Goal: Browse casually: Explore the website without a specific task or goal

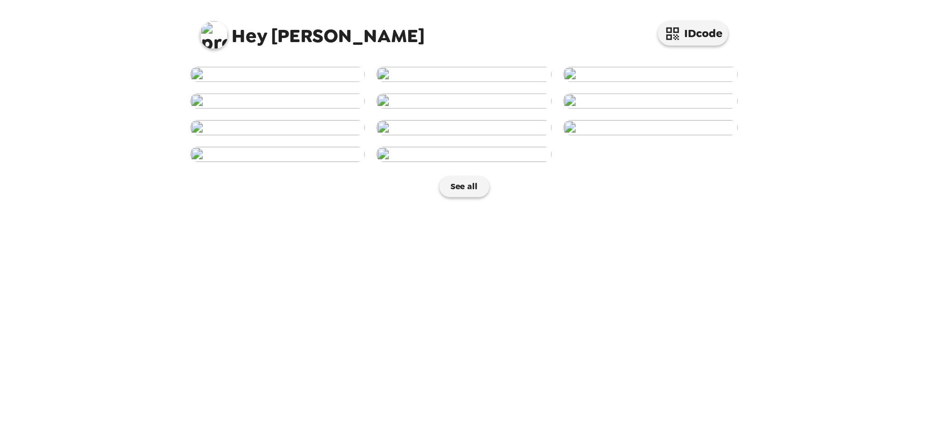
scroll to position [208, 0]
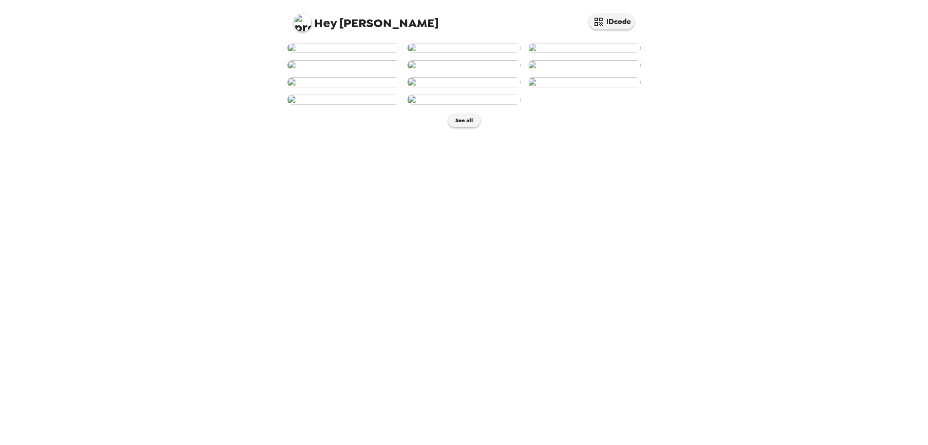
click at [482, 105] on img at bounding box center [463, 100] width 113 height 10
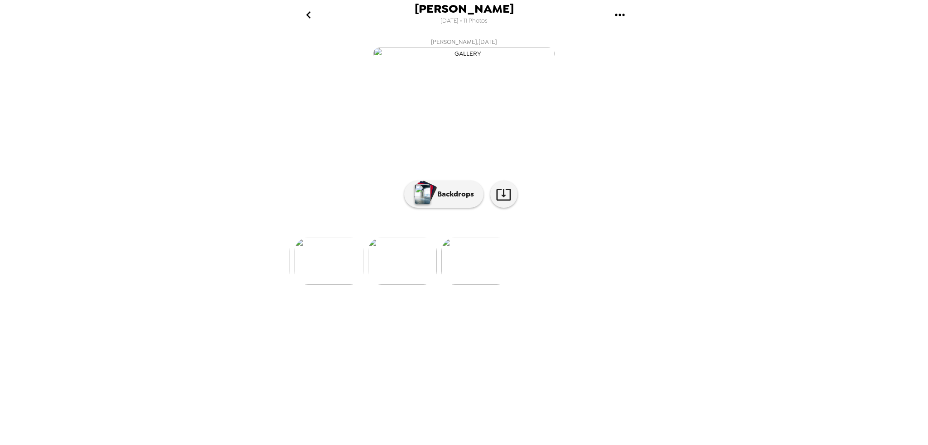
scroll to position [0, 731]
click at [464, 200] on p "Backdrops" at bounding box center [453, 194] width 41 height 11
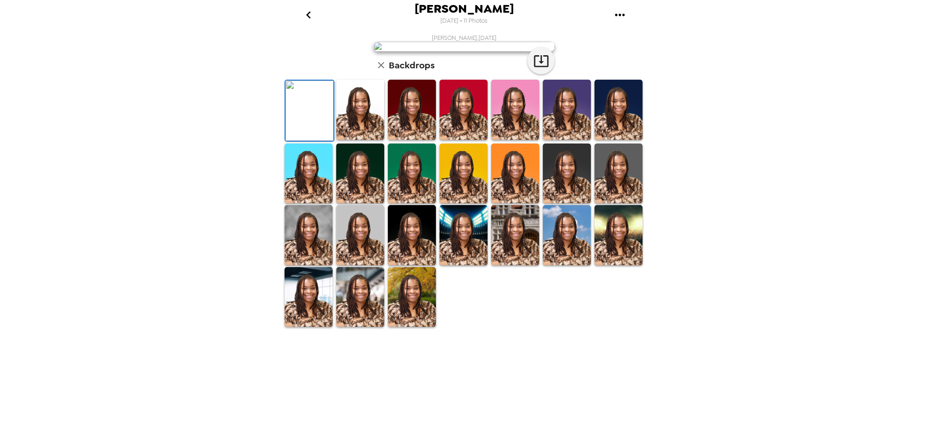
scroll to position [96, 0]
click at [398, 285] on img at bounding box center [412, 297] width 48 height 60
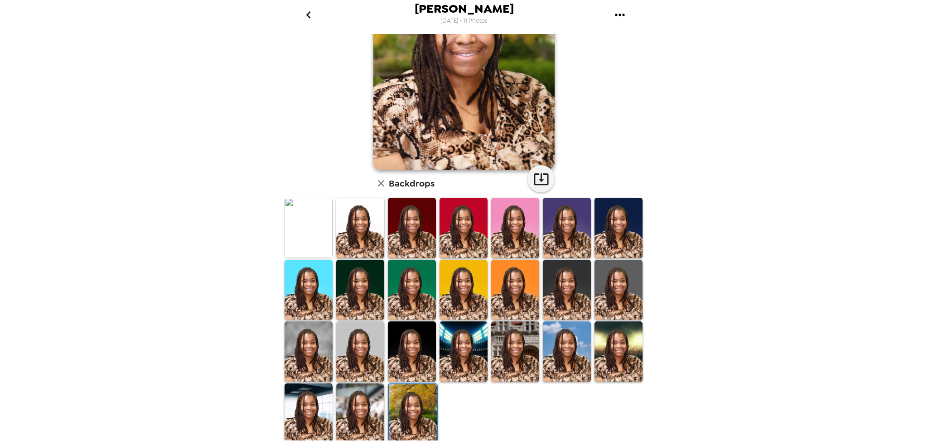
click at [369, 285] on img at bounding box center [360, 414] width 48 height 60
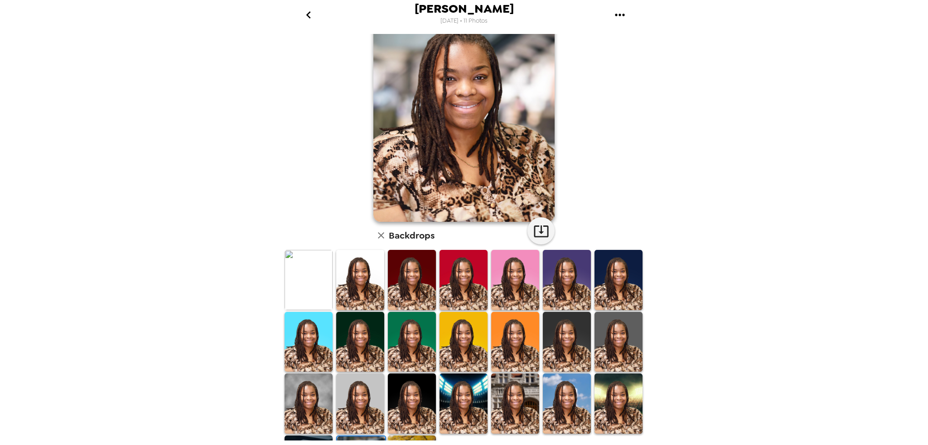
scroll to position [0, 0]
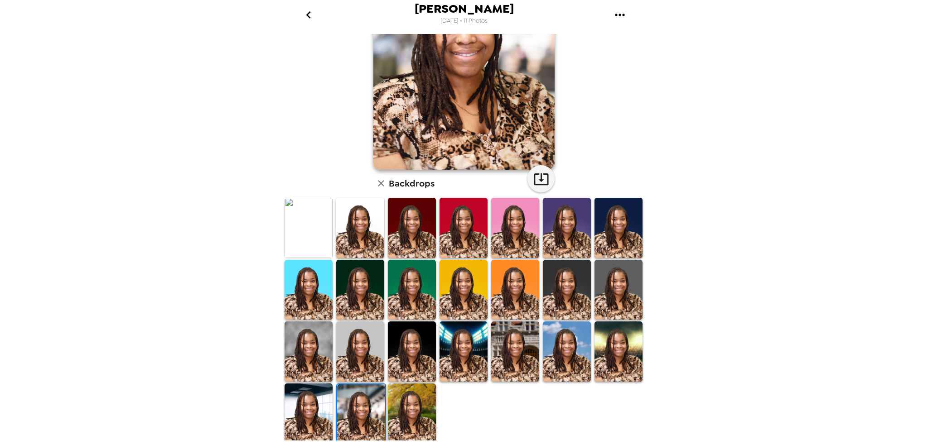
click at [423, 285] on img at bounding box center [412, 414] width 48 height 60
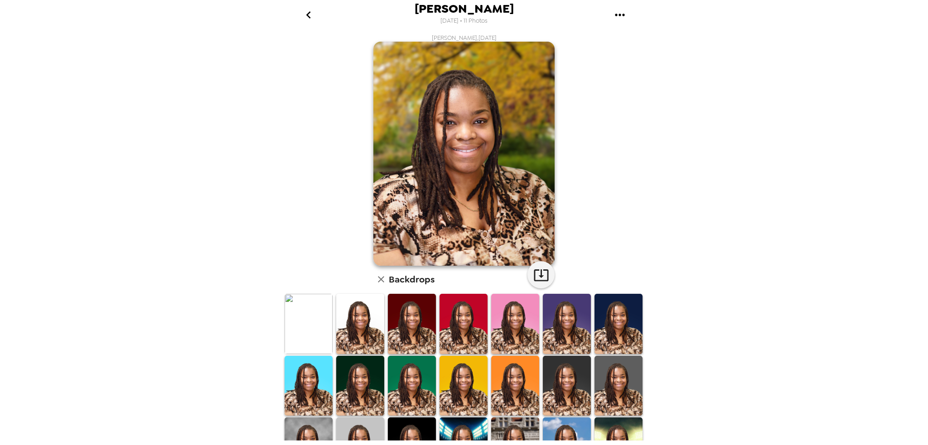
click at [366, 285] on img at bounding box center [360, 386] width 48 height 60
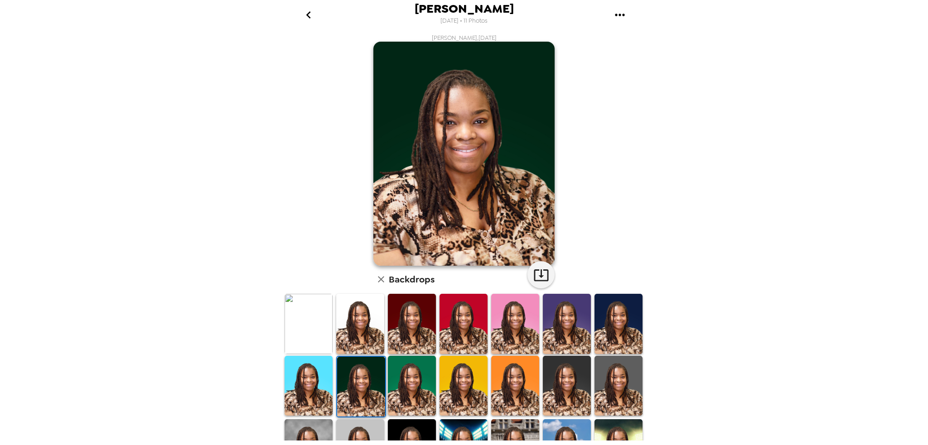
click at [362, 285] on img at bounding box center [360, 324] width 48 height 60
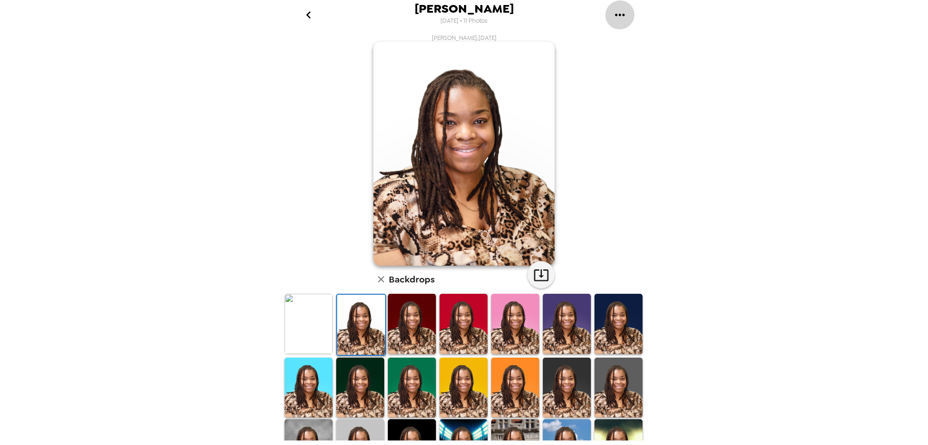
click at [622, 13] on icon "gallery menu" at bounding box center [620, 15] width 14 height 14
click at [646, 39] on span "Download all photos" at bounding box center [662, 41] width 69 height 11
click at [613, 15] on icon "gallery menu" at bounding box center [620, 15] width 14 height 14
click at [308, 19] on div at bounding box center [464, 222] width 928 height 445
click at [307, 12] on icon "go back" at bounding box center [308, 15] width 14 height 14
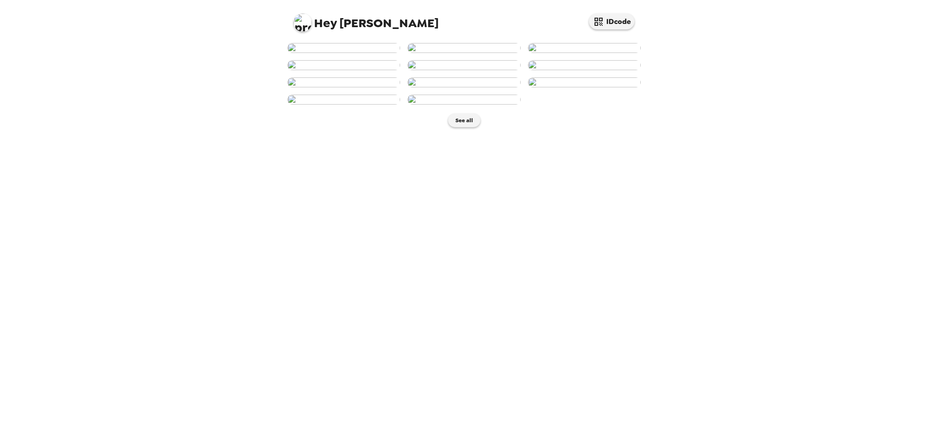
scroll to position [208, 0]
click at [463, 127] on button "See all" at bounding box center [464, 121] width 32 height 14
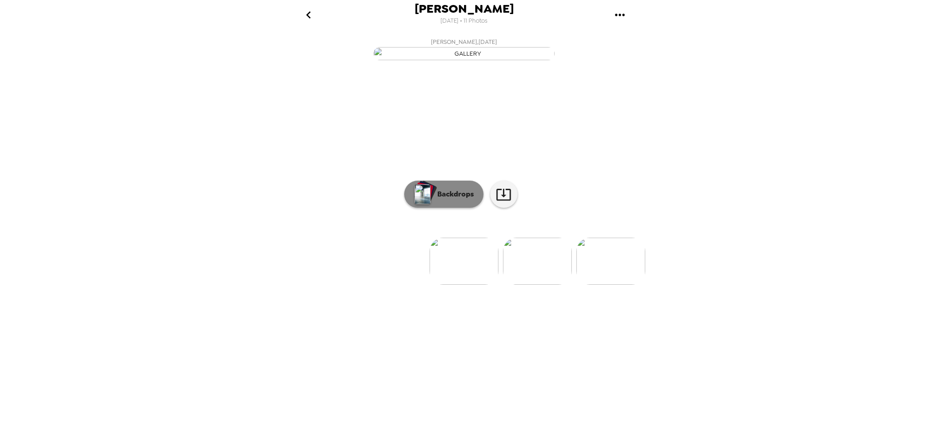
click at [463, 200] on p "Backdrops" at bounding box center [453, 194] width 41 height 11
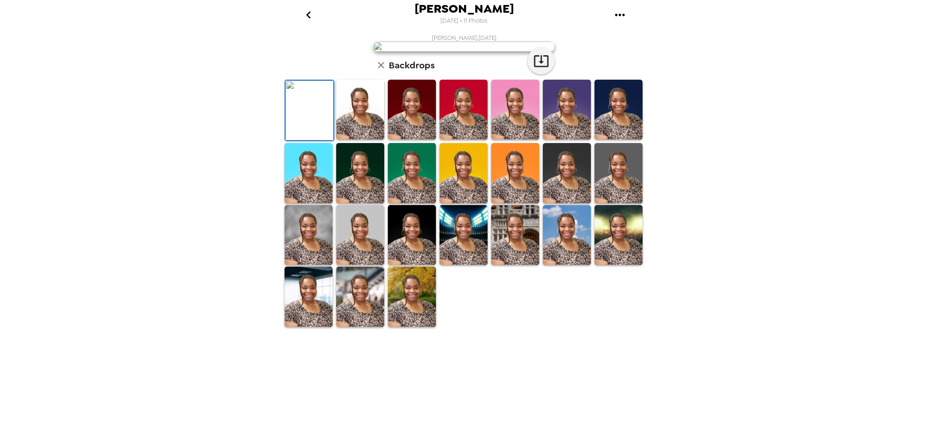
scroll to position [98, 0]
click at [304, 17] on icon "go back" at bounding box center [308, 15] width 14 height 14
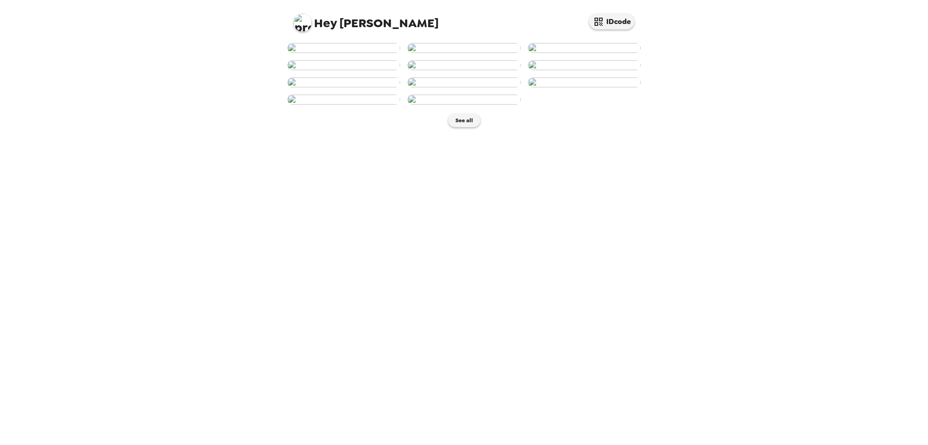
click at [500, 70] on img at bounding box center [463, 65] width 113 height 10
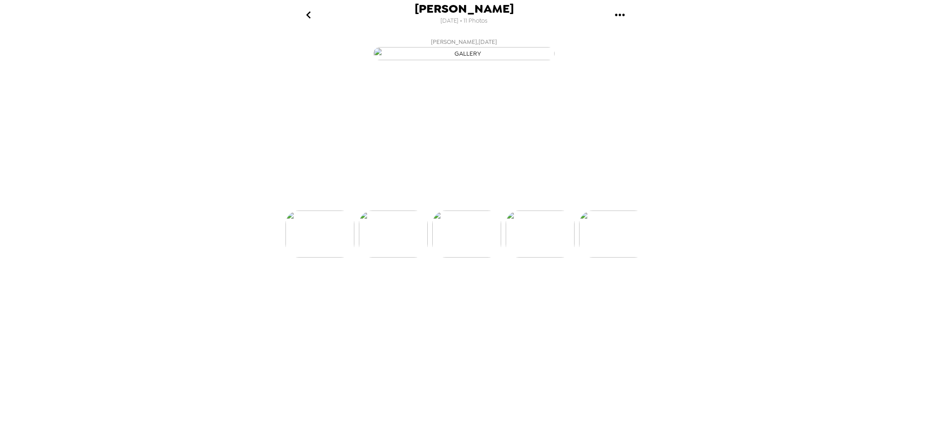
scroll to position [0, 292]
click at [309, 10] on icon "go back" at bounding box center [308, 15] width 14 height 14
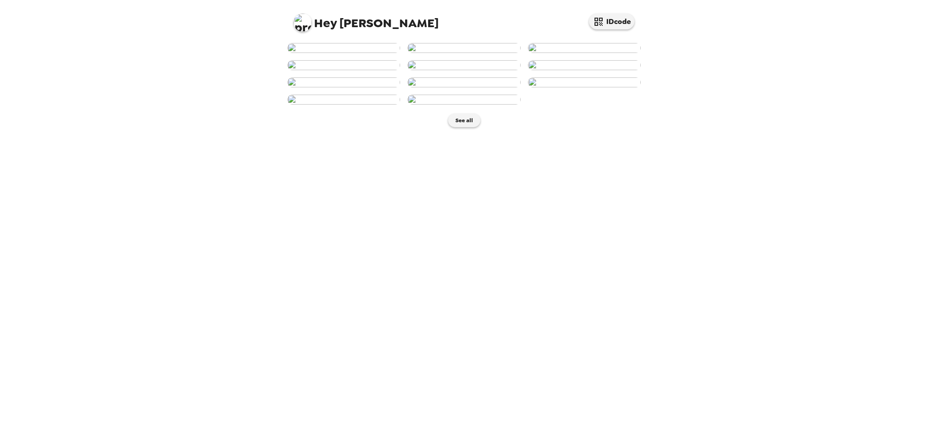
click at [497, 53] on img at bounding box center [463, 48] width 113 height 10
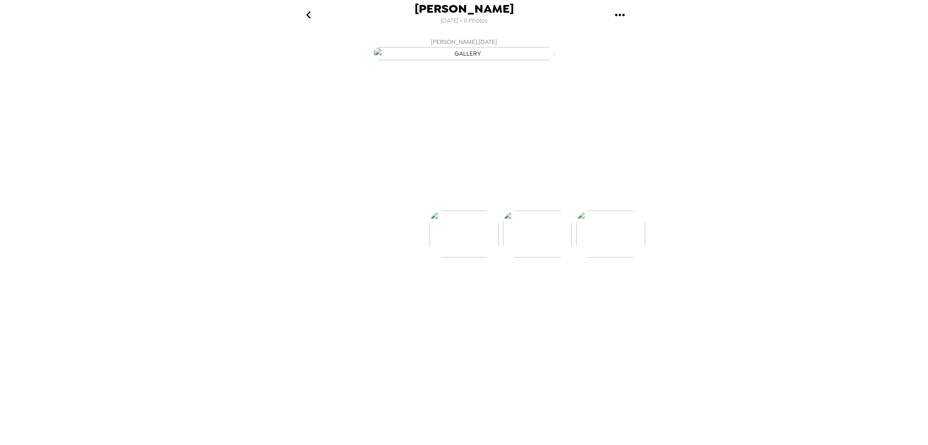
scroll to position [0, 73]
click at [459, 200] on p "Backdrops" at bounding box center [453, 194] width 41 height 11
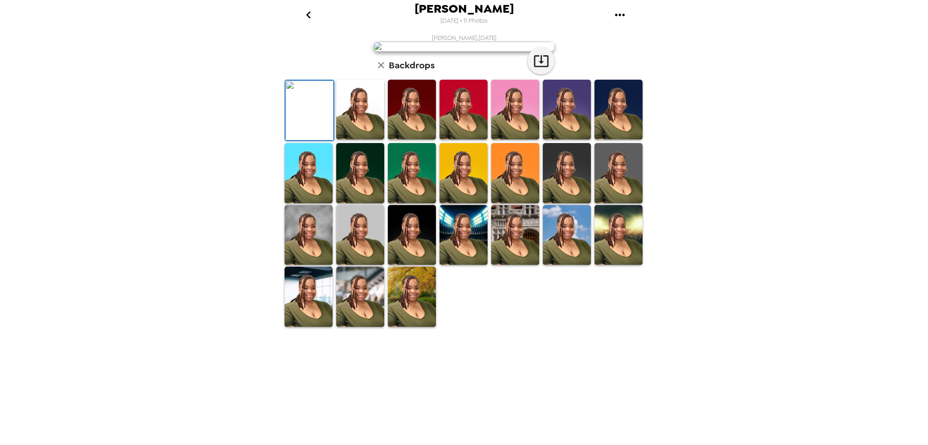
scroll to position [98, 0]
click at [408, 327] on img at bounding box center [412, 297] width 48 height 60
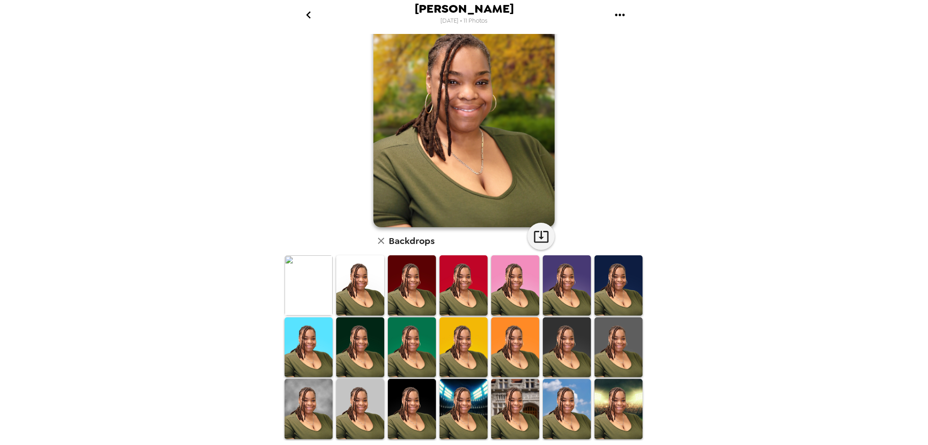
scroll to position [0, 0]
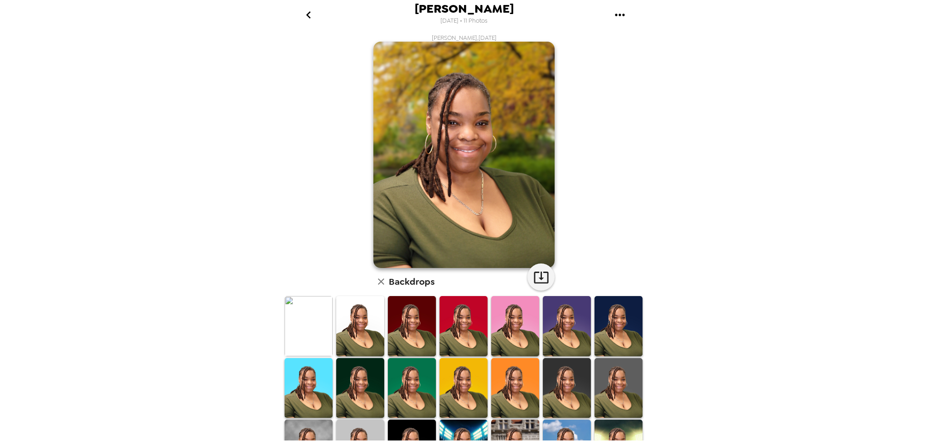
drag, startPoint x: 510, startPoint y: 147, endPoint x: 308, endPoint y: 158, distance: 201.9
click at [308, 158] on div "Sharon Richardson , 09-25-2025 Backdrops" at bounding box center [464, 289] width 362 height 511
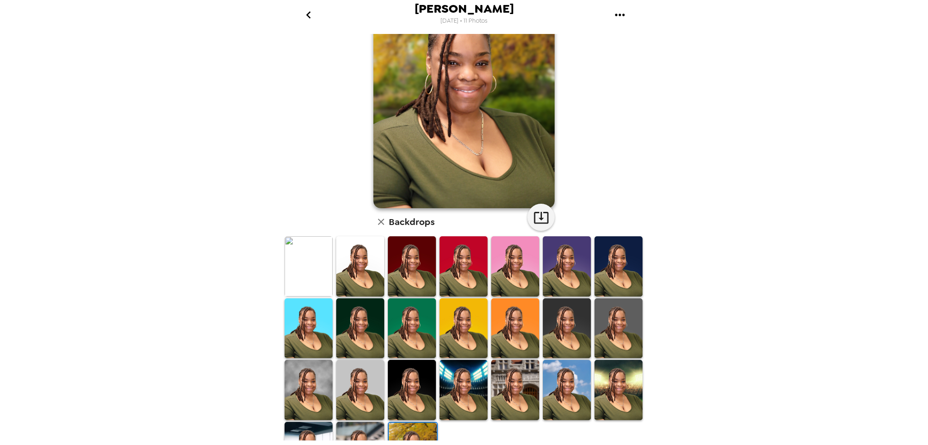
scroll to position [98, 0]
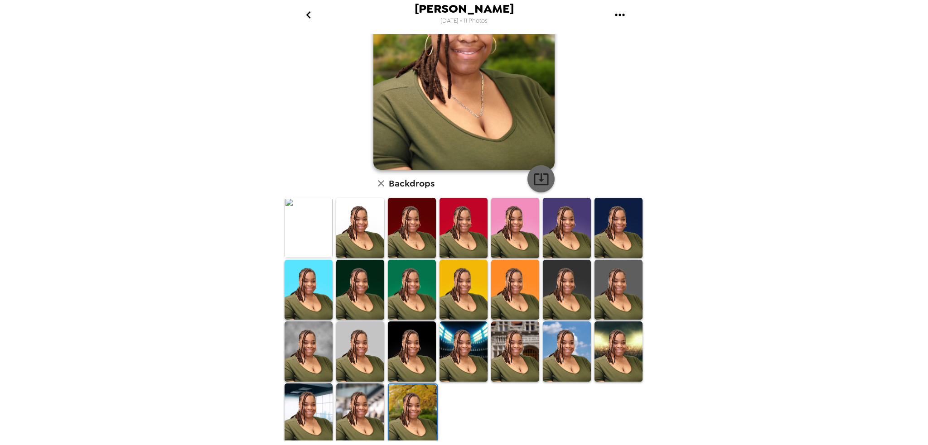
click at [535, 188] on button "button" at bounding box center [540, 178] width 27 height 27
click at [321, 414] on img at bounding box center [309, 414] width 48 height 60
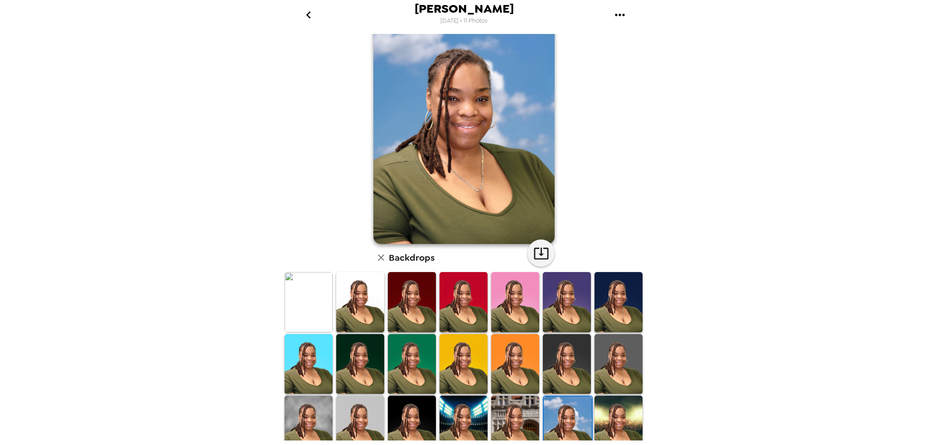
scroll to position [91, 0]
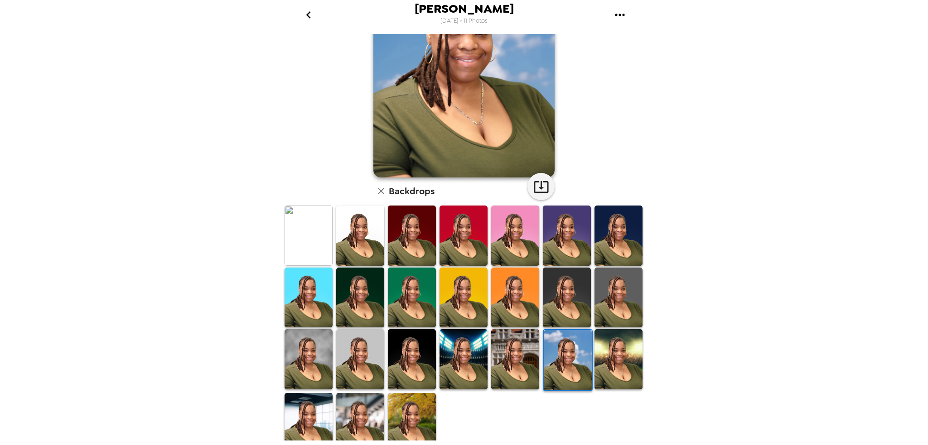
click at [306, 355] on img at bounding box center [309, 359] width 48 height 60
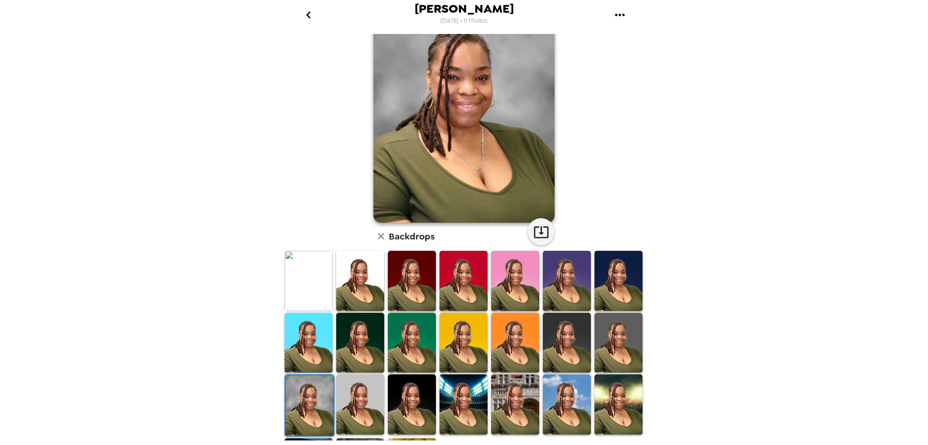
scroll to position [0, 0]
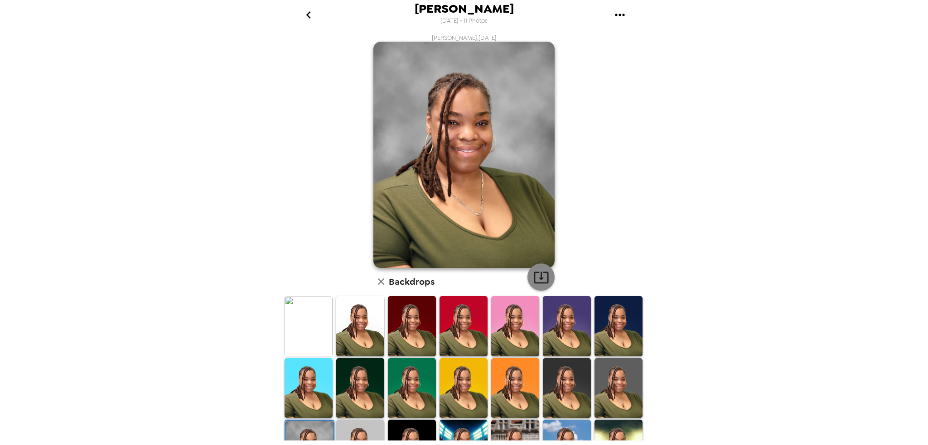
click at [536, 274] on icon "button" at bounding box center [541, 278] width 16 height 16
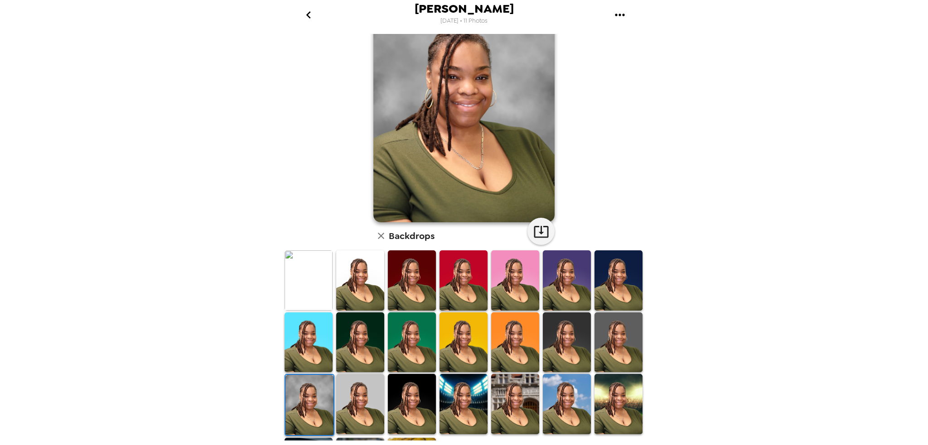
scroll to position [91, 0]
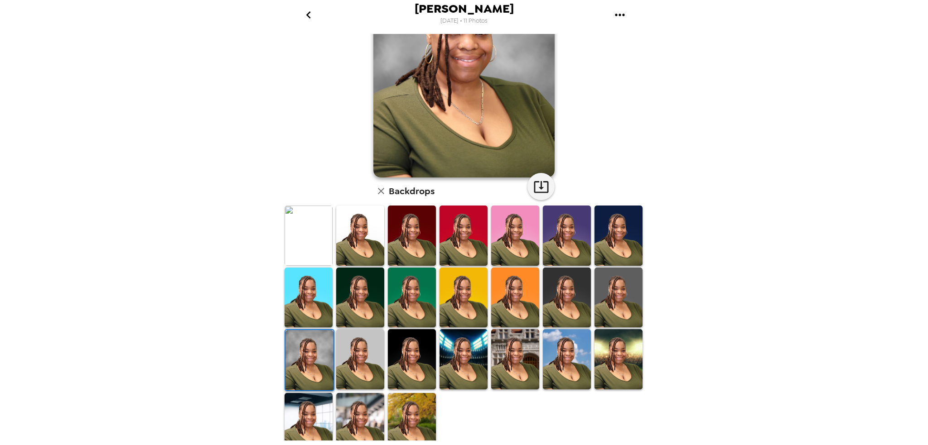
click at [308, 245] on img at bounding box center [309, 236] width 48 height 60
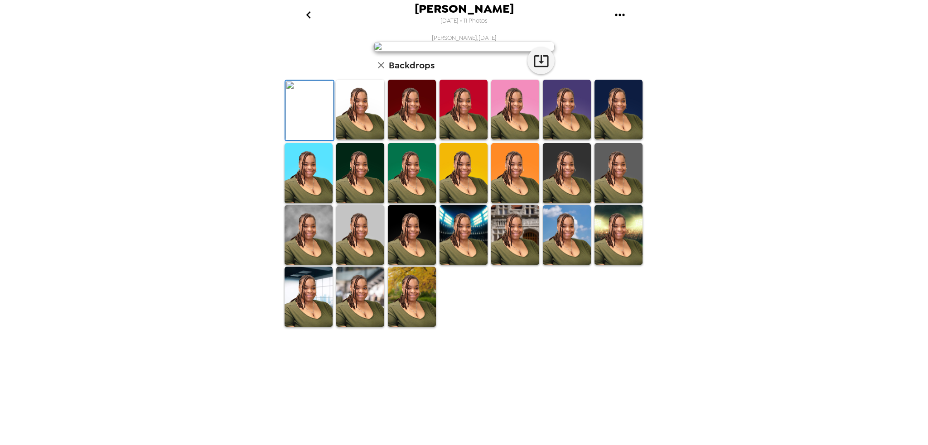
scroll to position [0, 0]
click at [546, 74] on button "button" at bounding box center [540, 60] width 27 height 27
click at [346, 140] on img at bounding box center [360, 110] width 48 height 60
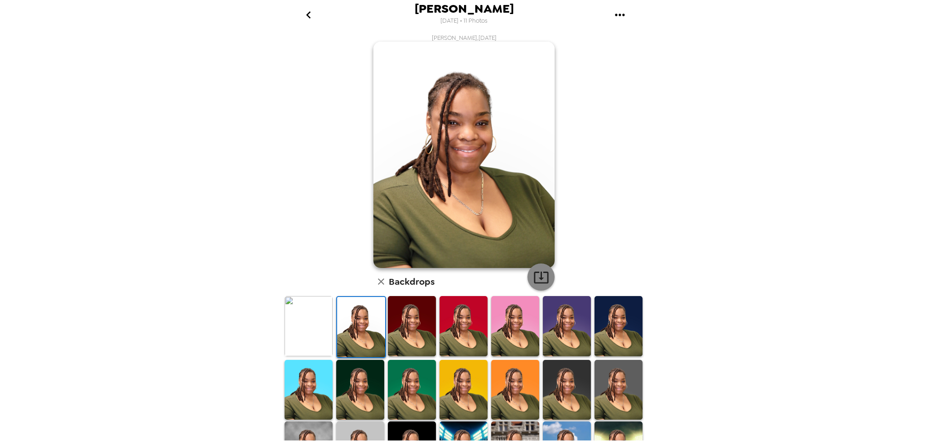
click at [533, 273] on icon "button" at bounding box center [541, 278] width 16 height 16
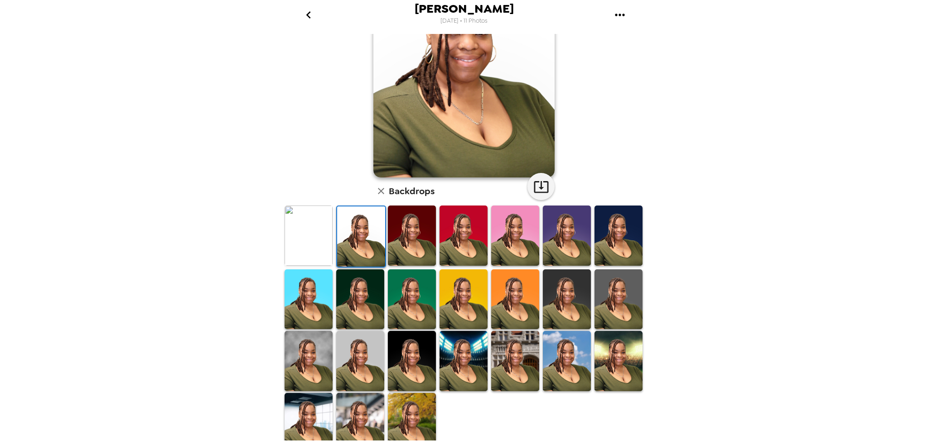
click at [363, 320] on img at bounding box center [360, 300] width 48 height 60
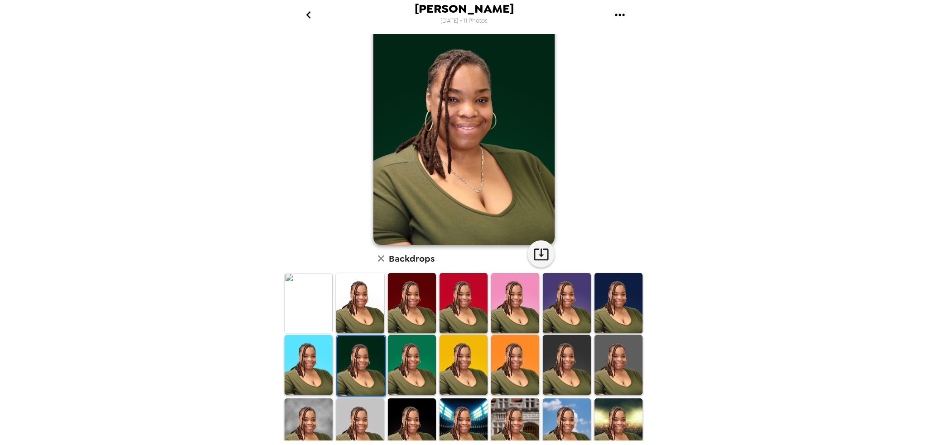
scroll to position [0, 0]
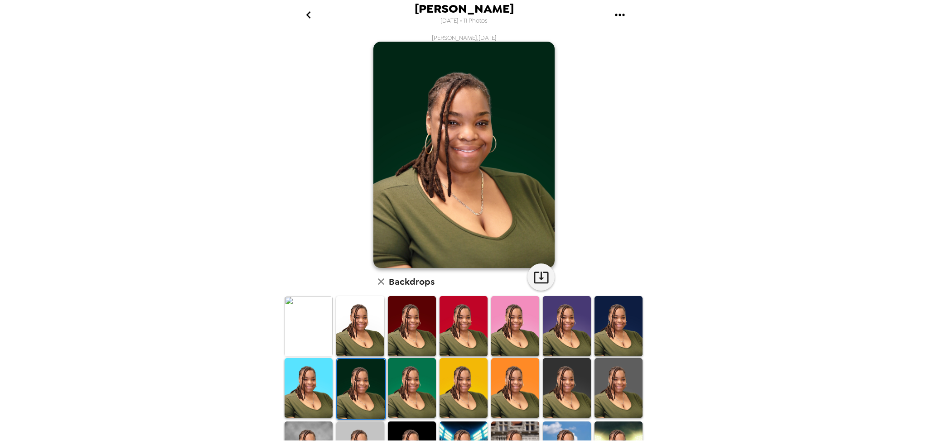
click at [311, 17] on icon "go back" at bounding box center [308, 15] width 14 height 14
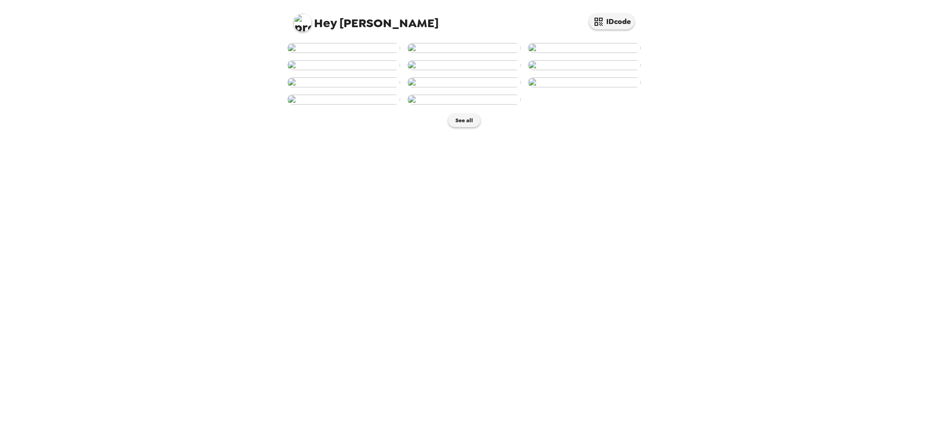
click at [612, 53] on img at bounding box center [584, 48] width 113 height 10
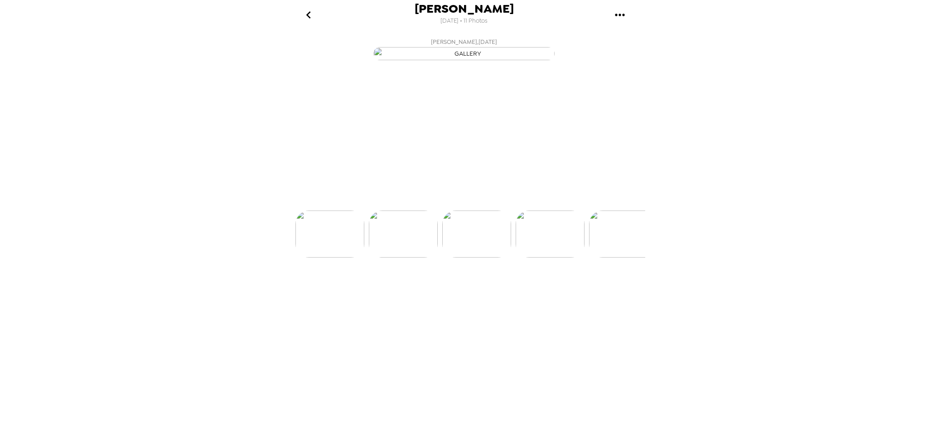
scroll to position [0, 146]
click at [309, 15] on icon "go back" at bounding box center [308, 15] width 14 height 14
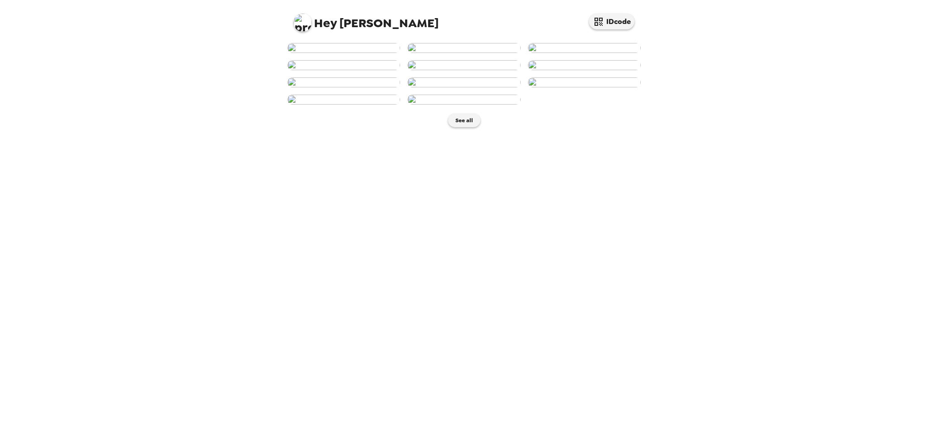
scroll to position [208, 0]
click at [475, 105] on img at bounding box center [463, 100] width 113 height 10
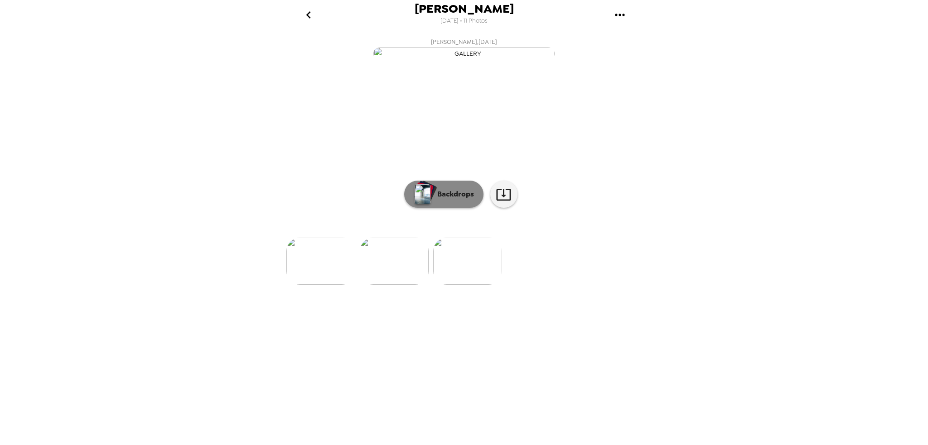
scroll to position [0, 731]
click at [446, 200] on p "Backdrops" at bounding box center [453, 194] width 41 height 11
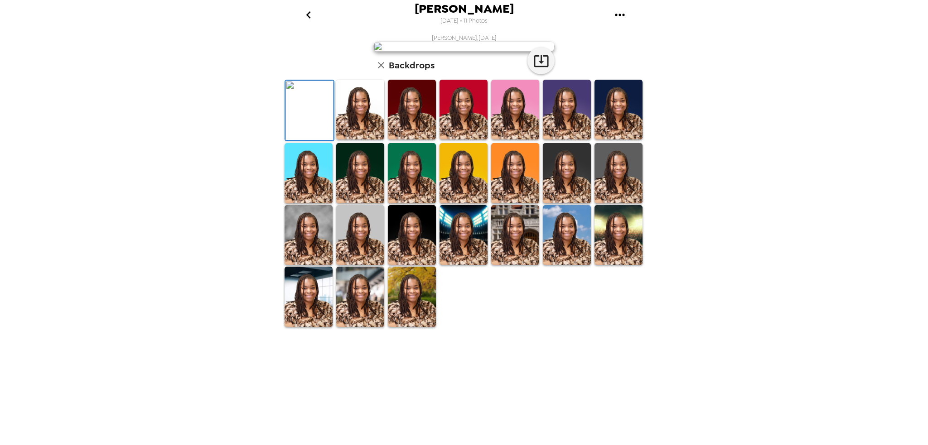
scroll to position [96, 0]
click at [413, 327] on img at bounding box center [412, 297] width 48 height 60
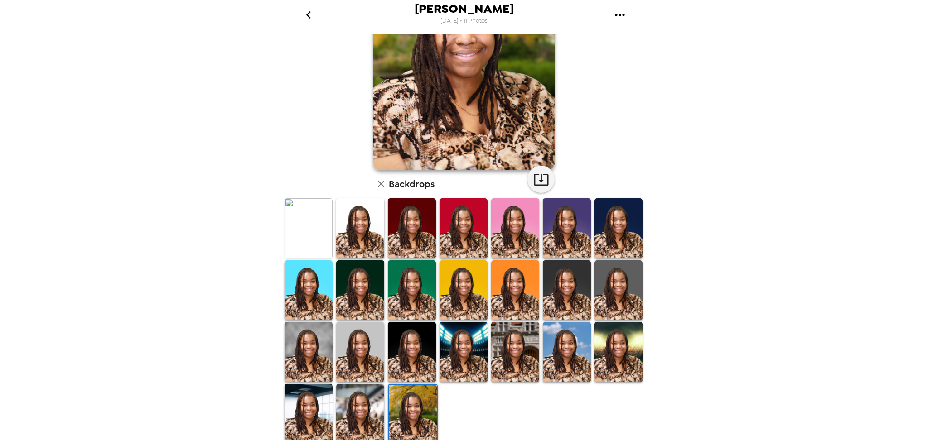
scroll to position [0, 0]
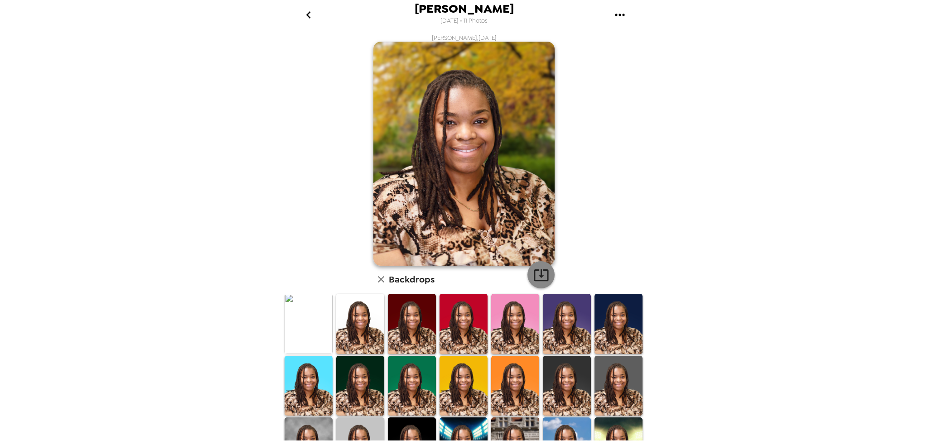
click at [534, 270] on icon "button" at bounding box center [541, 275] width 16 height 16
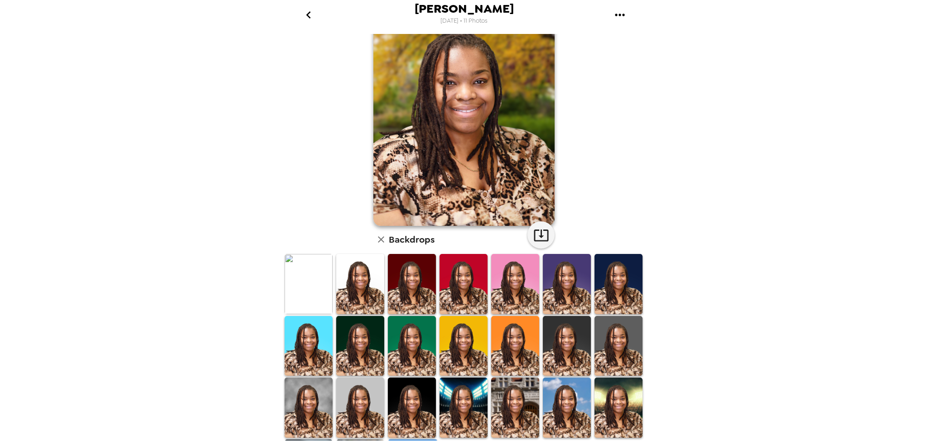
scroll to position [96, 0]
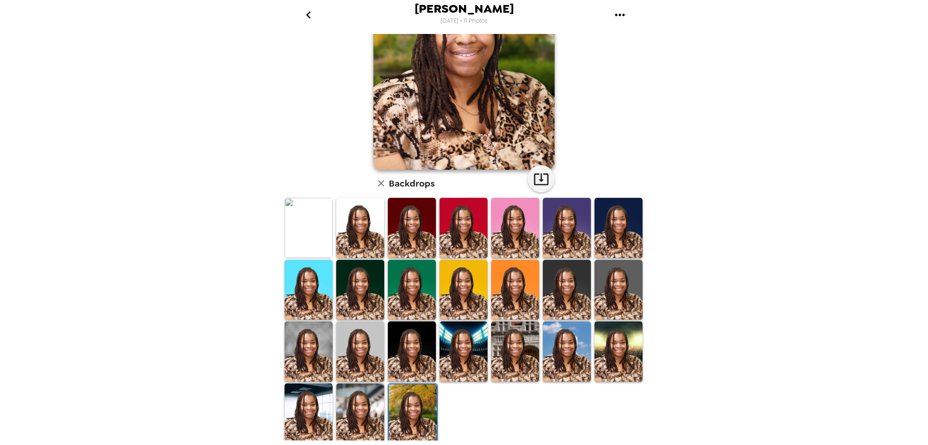
drag, startPoint x: 307, startPoint y: 346, endPoint x: 375, endPoint y: 338, distance: 68.4
click at [307, 346] on img at bounding box center [309, 352] width 48 height 60
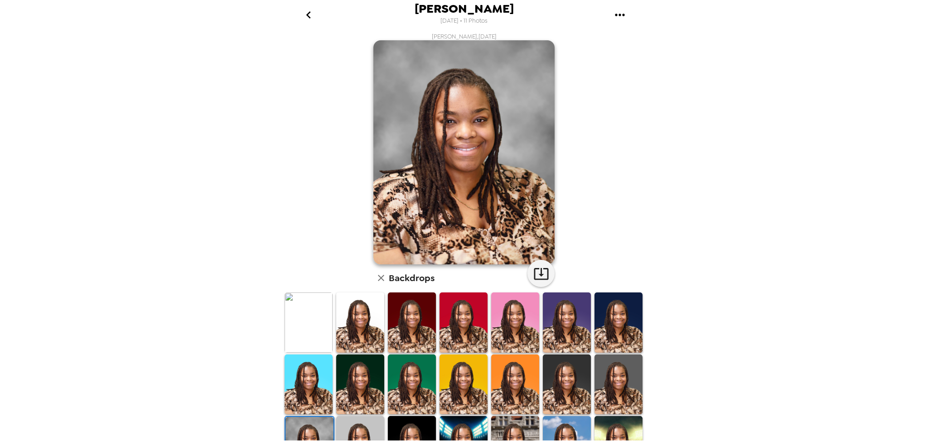
scroll to position [0, 0]
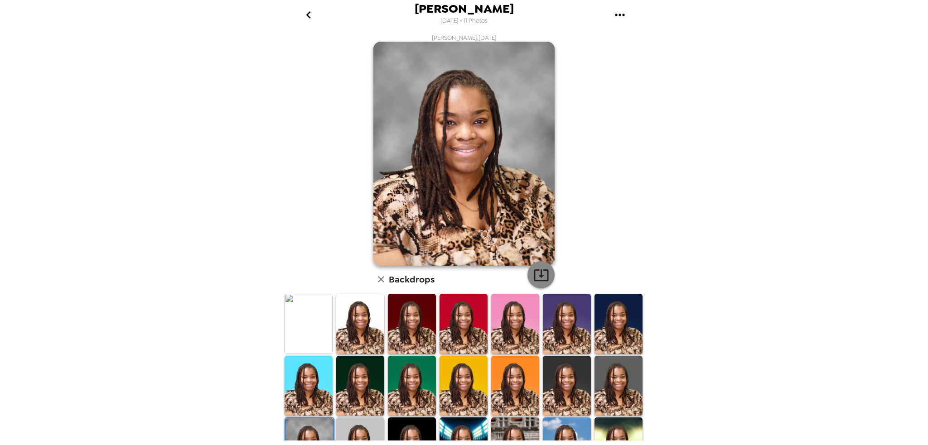
click at [535, 273] on icon "button" at bounding box center [541, 275] width 16 height 16
drag, startPoint x: 295, startPoint y: 332, endPoint x: 306, endPoint y: 330, distance: 11.5
click at [295, 332] on img at bounding box center [309, 324] width 48 height 60
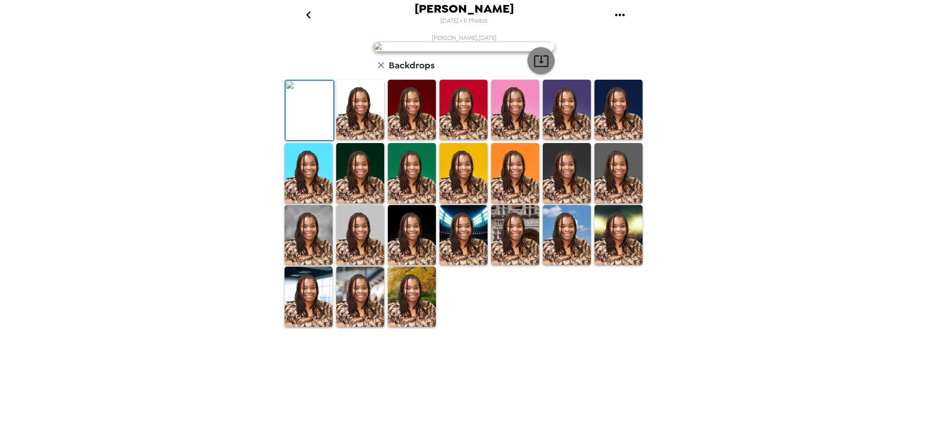
click at [544, 69] on icon "button" at bounding box center [541, 61] width 16 height 16
drag, startPoint x: 372, startPoint y: 327, endPoint x: 530, endPoint y: 257, distance: 172.6
click at [372, 140] on img at bounding box center [360, 110] width 48 height 60
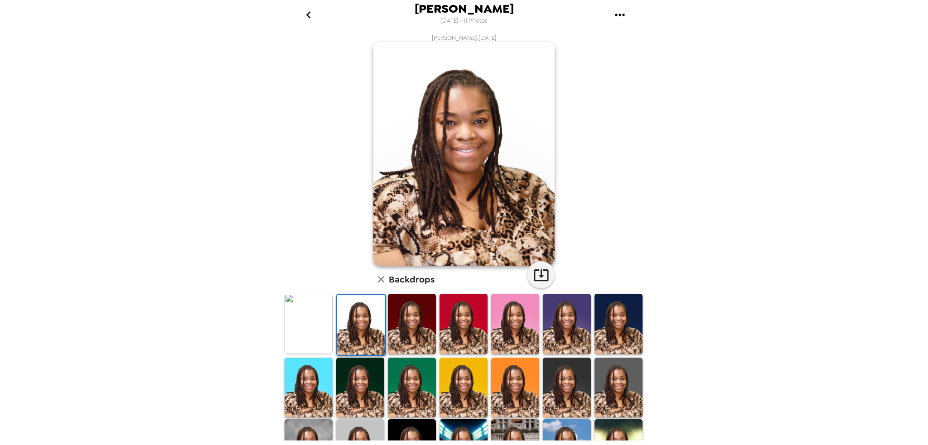
click at [614, 358] on img at bounding box center [618, 388] width 48 height 60
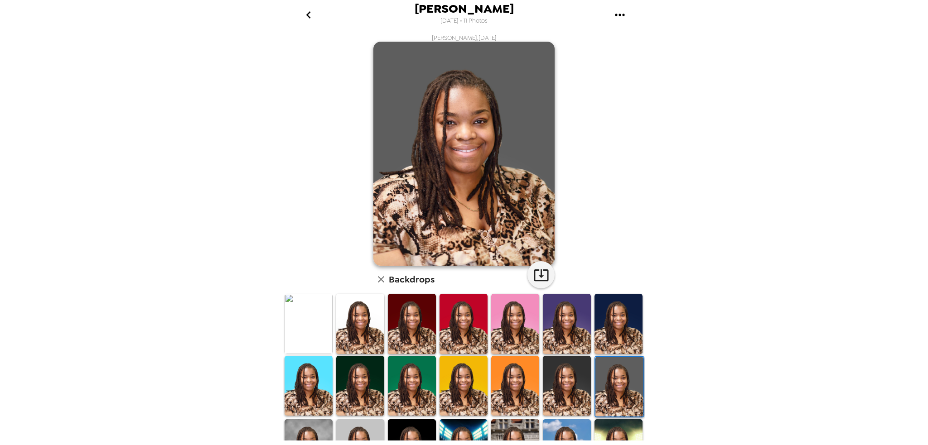
click at [372, 387] on img at bounding box center [360, 386] width 48 height 60
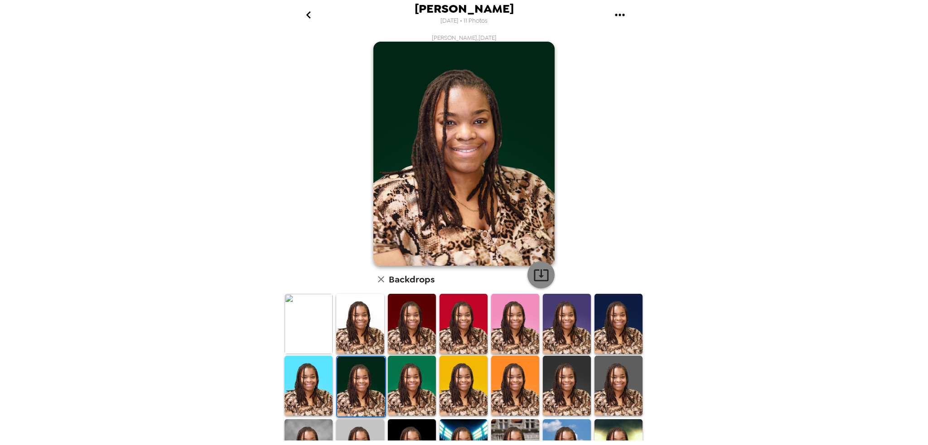
click at [540, 270] on icon "button" at bounding box center [541, 275] width 16 height 16
click at [314, 19] on icon "go back" at bounding box center [308, 15] width 14 height 14
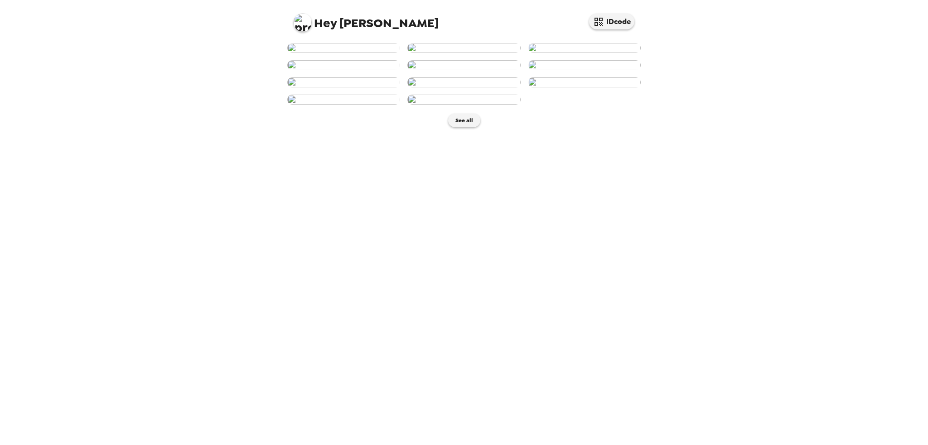
scroll to position [208, 0]
click at [495, 87] on img at bounding box center [463, 82] width 113 height 10
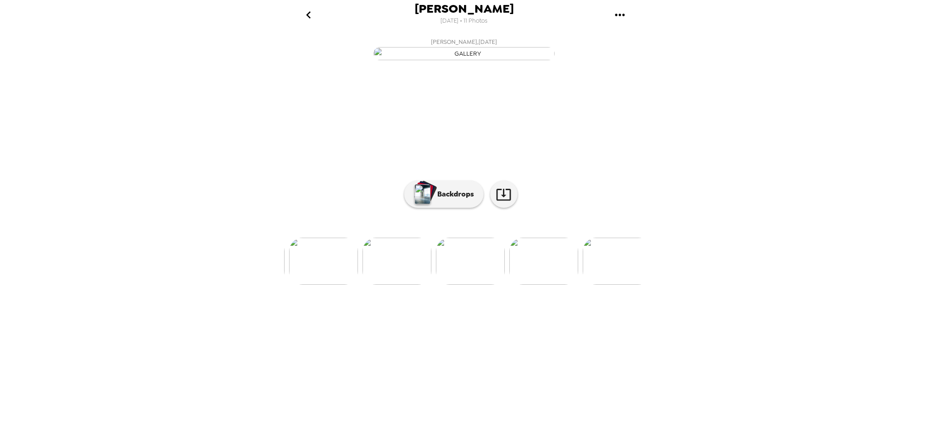
scroll to position [0, 512]
click at [315, 14] on icon "go back" at bounding box center [308, 15] width 14 height 14
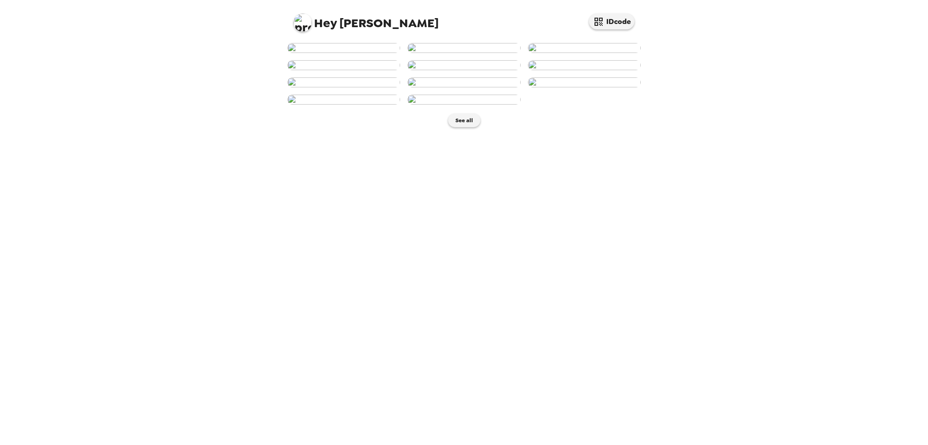
click at [357, 70] on img at bounding box center [343, 65] width 113 height 10
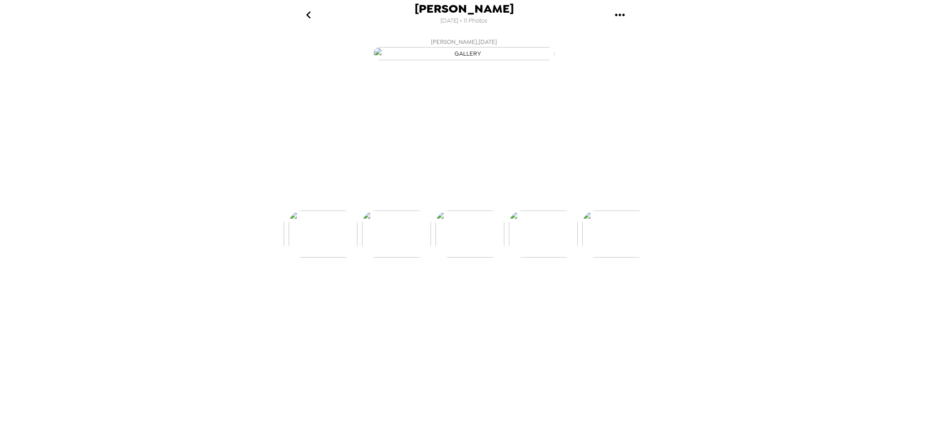
scroll to position [0, 219]
click at [457, 200] on p "Backdrops" at bounding box center [453, 194] width 41 height 11
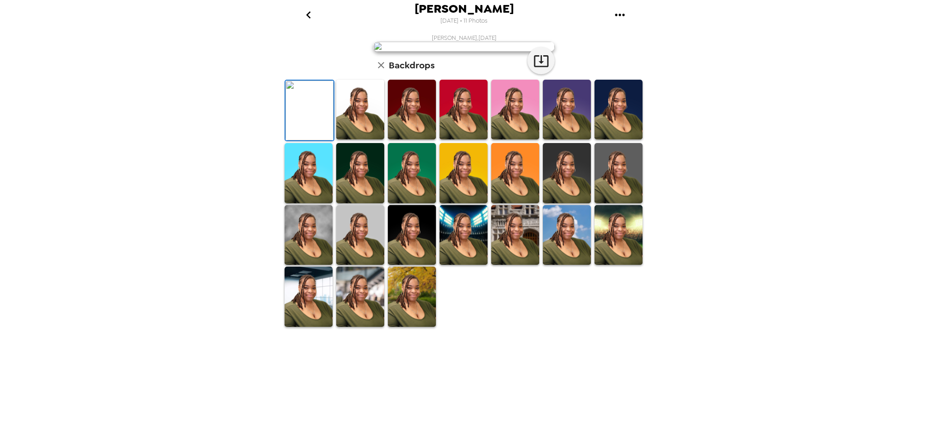
scroll to position [99, 0]
click at [411, 327] on img at bounding box center [412, 297] width 48 height 60
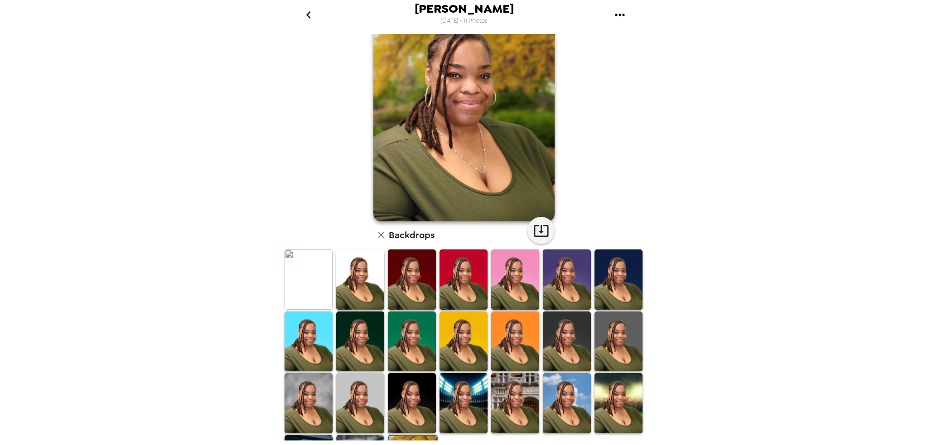
scroll to position [0, 0]
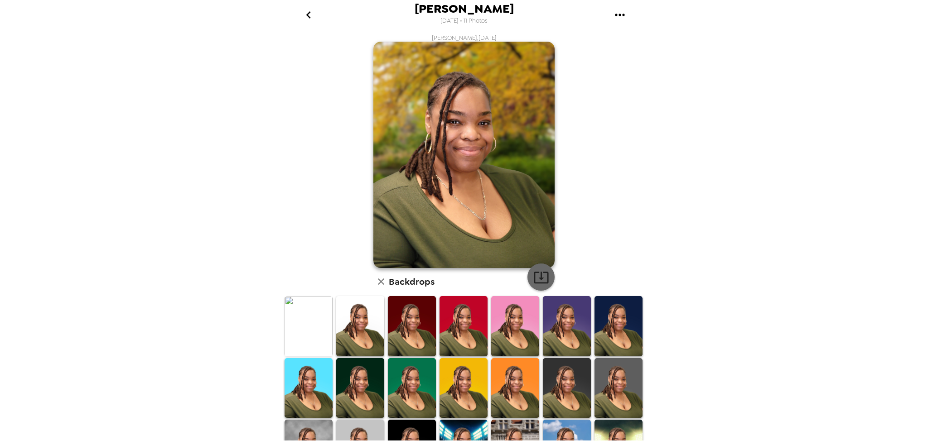
click at [533, 280] on icon "button" at bounding box center [541, 278] width 16 height 16
click at [305, 339] on img at bounding box center [309, 326] width 48 height 60
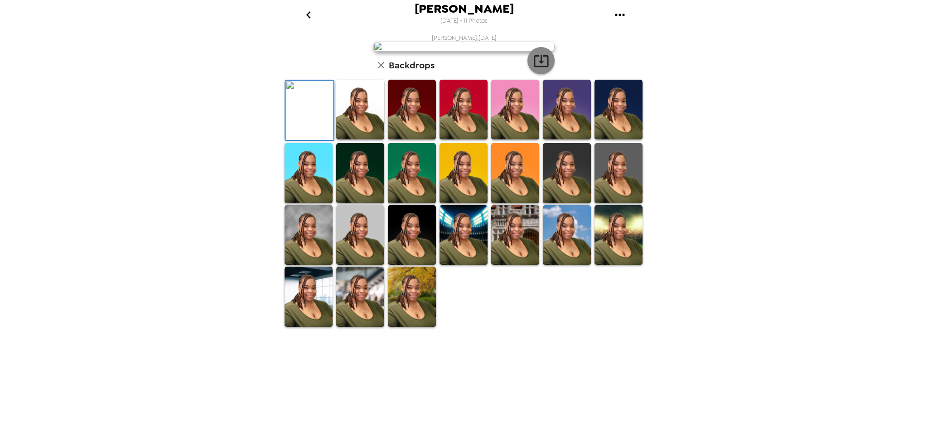
click at [537, 67] on icon "button" at bounding box center [541, 61] width 14 height 12
click at [377, 140] on img at bounding box center [360, 110] width 48 height 60
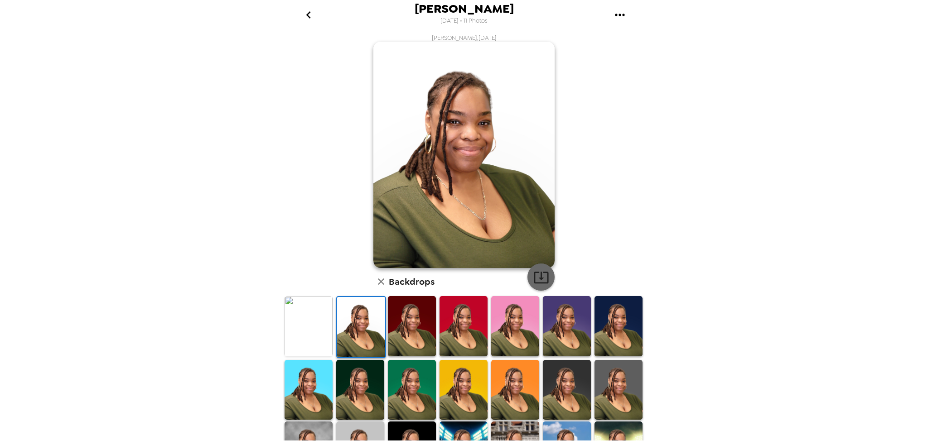
click at [534, 278] on icon "button" at bounding box center [541, 278] width 14 height 12
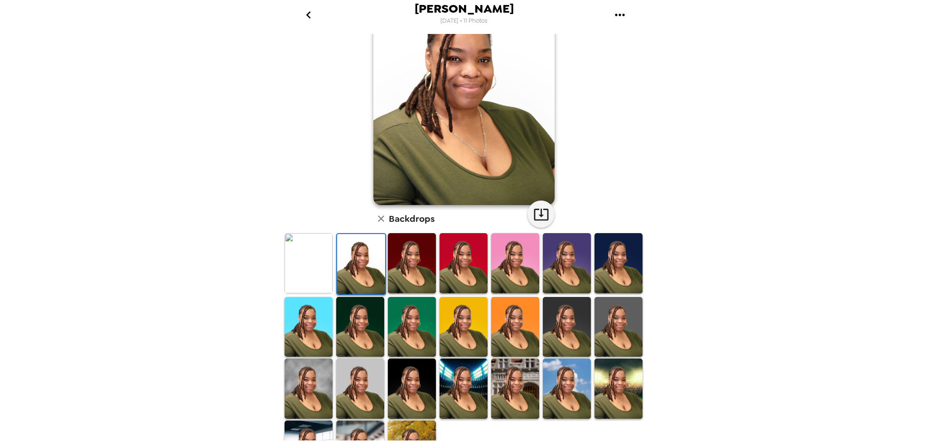
scroll to position [98, 0]
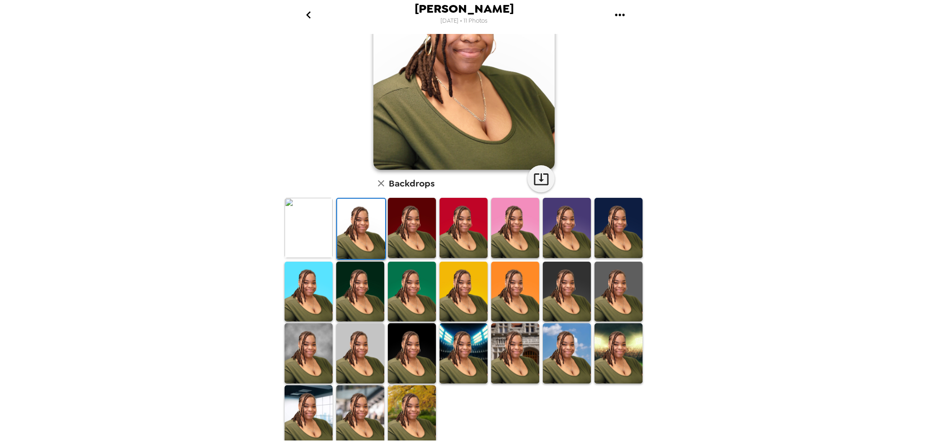
drag, startPoint x: 311, startPoint y: 362, endPoint x: 470, endPoint y: 267, distance: 185.6
click at [311, 362] on img at bounding box center [309, 354] width 48 height 60
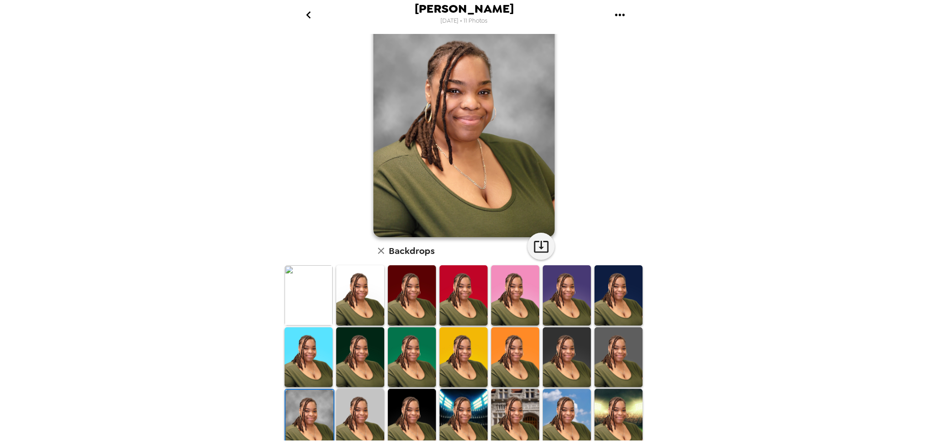
scroll to position [0, 0]
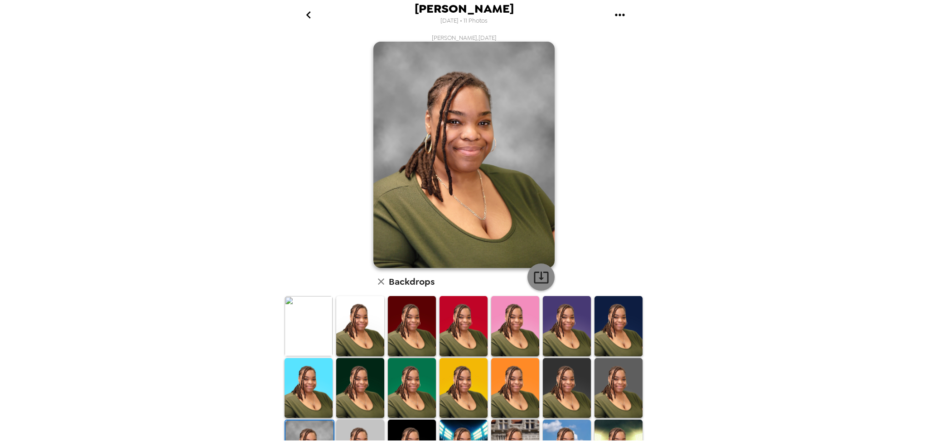
click at [535, 275] on icon "button" at bounding box center [541, 278] width 16 height 16
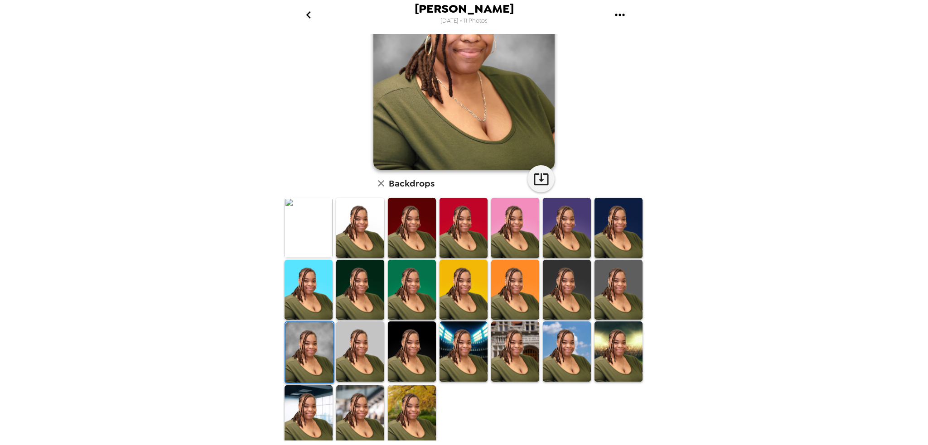
click at [360, 415] on img at bounding box center [360, 416] width 48 height 60
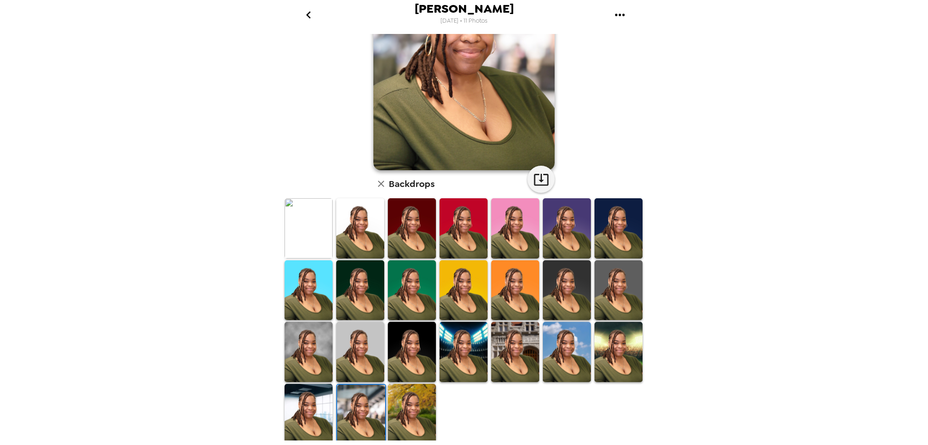
scroll to position [0, 0]
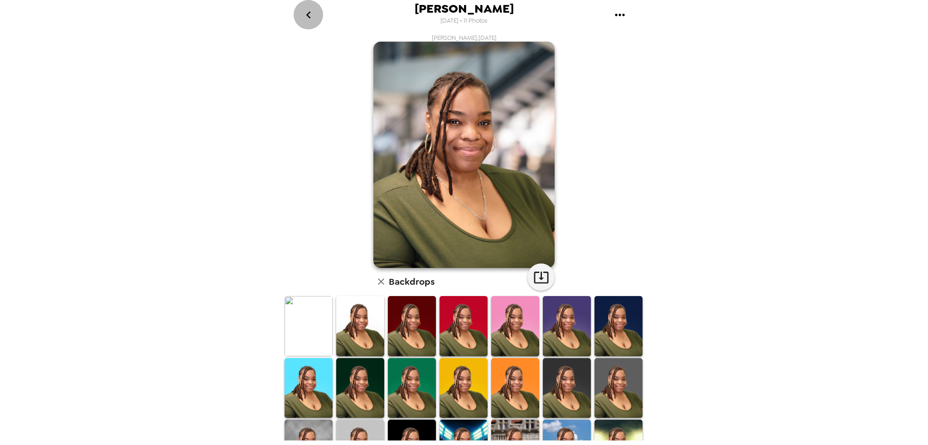
click at [312, 10] on icon "go back" at bounding box center [308, 15] width 14 height 14
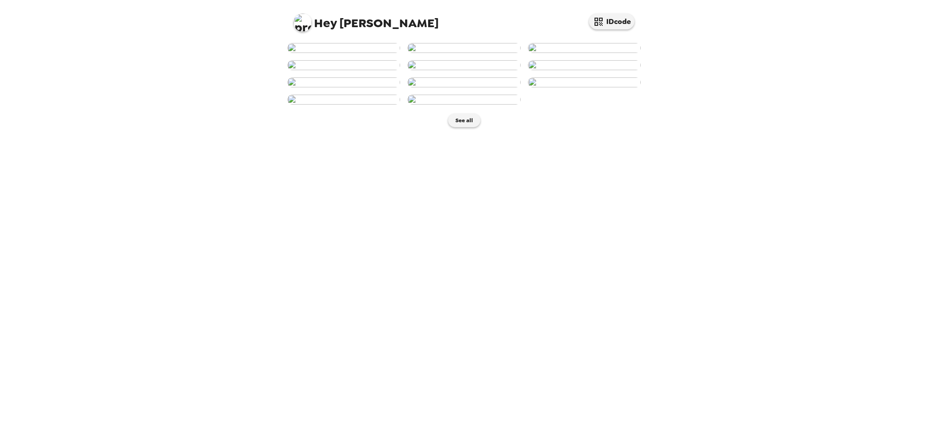
scroll to position [208, 0]
click at [602, 87] on img at bounding box center [584, 82] width 113 height 10
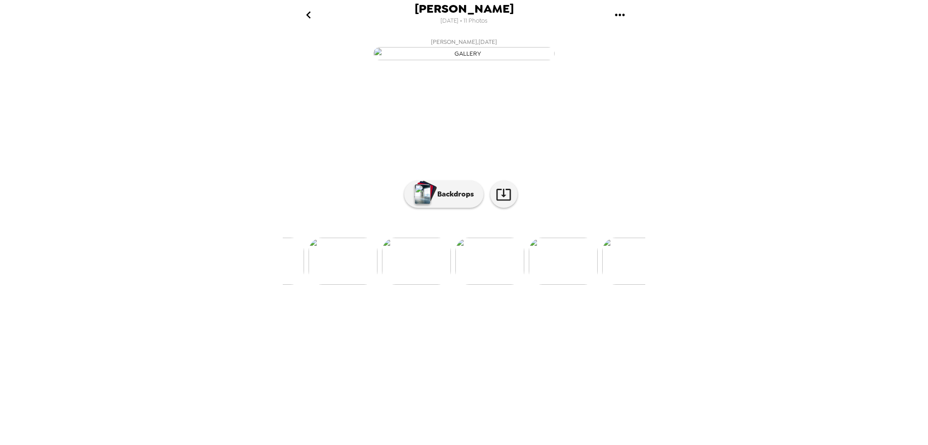
scroll to position [0, 585]
click at [310, 10] on icon "go back" at bounding box center [308, 15] width 14 height 14
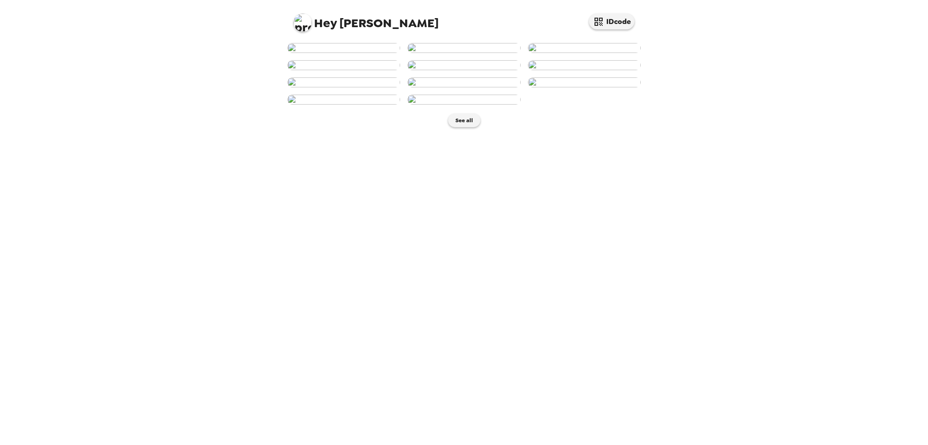
scroll to position [208, 0]
click at [352, 105] on img at bounding box center [343, 100] width 113 height 10
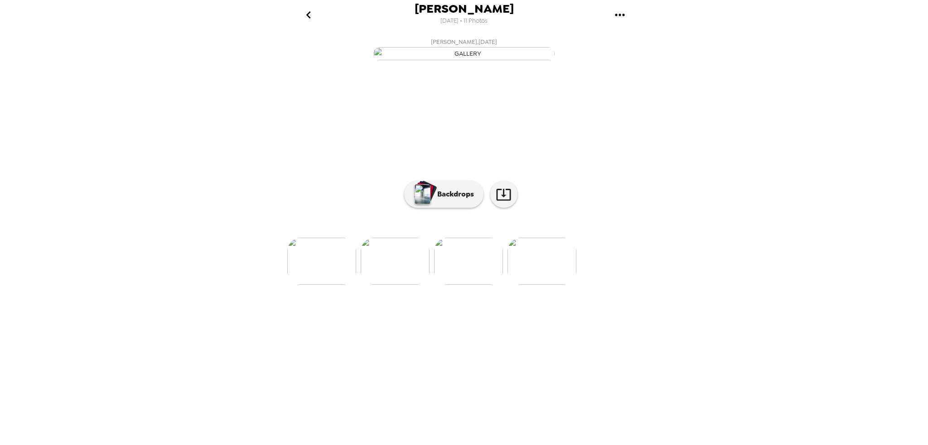
scroll to position [0, 658]
click at [443, 181] on div "[PERSON_NAME] , [DATE]" at bounding box center [464, 107] width 362 height 147
click at [443, 200] on p "Backdrops" at bounding box center [453, 194] width 41 height 11
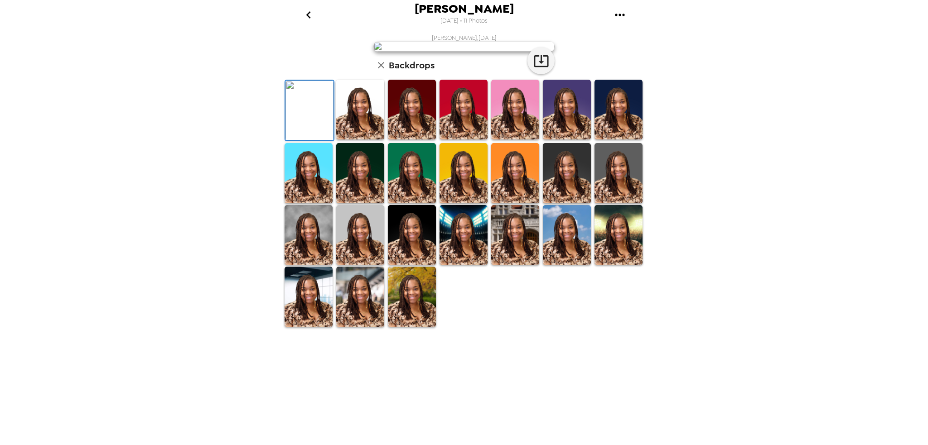
click at [410, 327] on img at bounding box center [412, 297] width 48 height 60
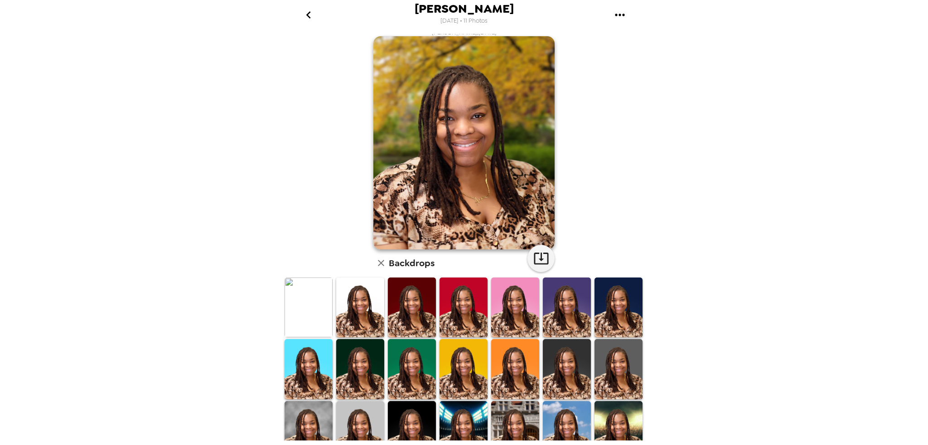
scroll to position [0, 0]
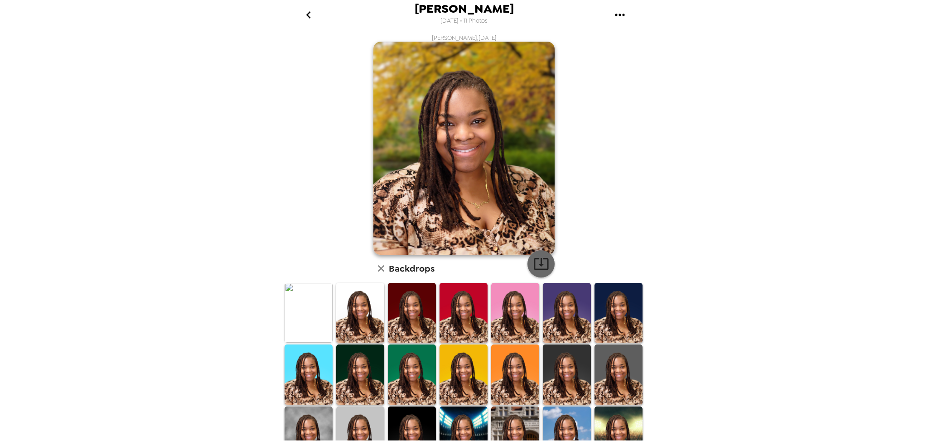
click at [538, 260] on icon "button" at bounding box center [541, 264] width 16 height 16
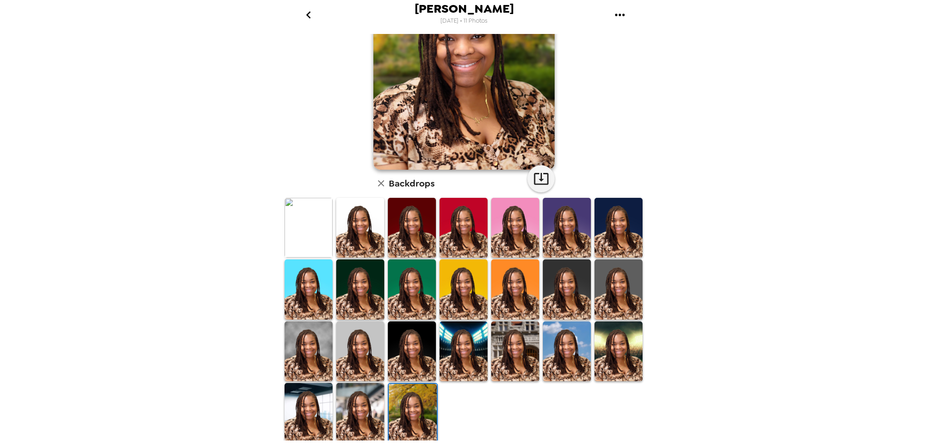
drag, startPoint x: 320, startPoint y: 335, endPoint x: 537, endPoint y: 212, distance: 249.2
click at [320, 335] on img at bounding box center [309, 352] width 48 height 60
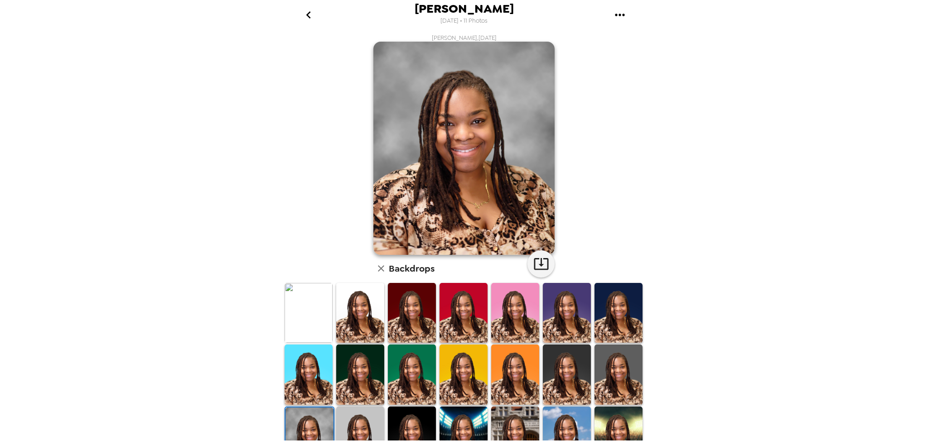
click at [290, 309] on img at bounding box center [309, 313] width 48 height 60
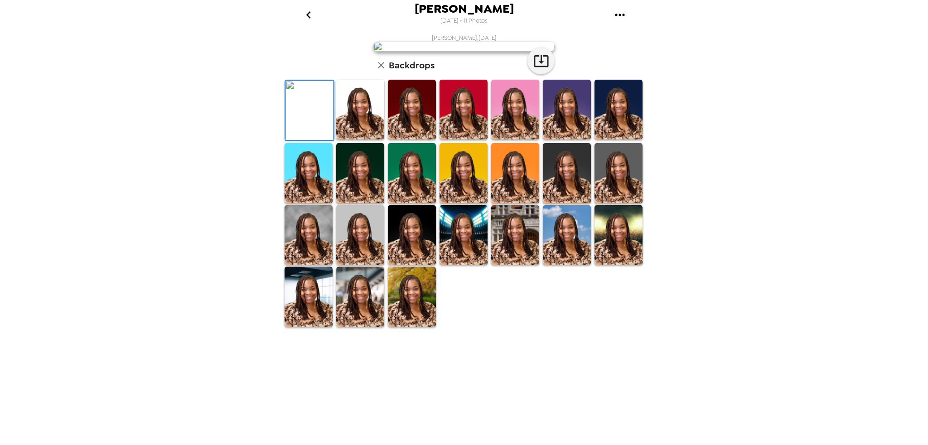
click at [379, 140] on img at bounding box center [360, 110] width 48 height 60
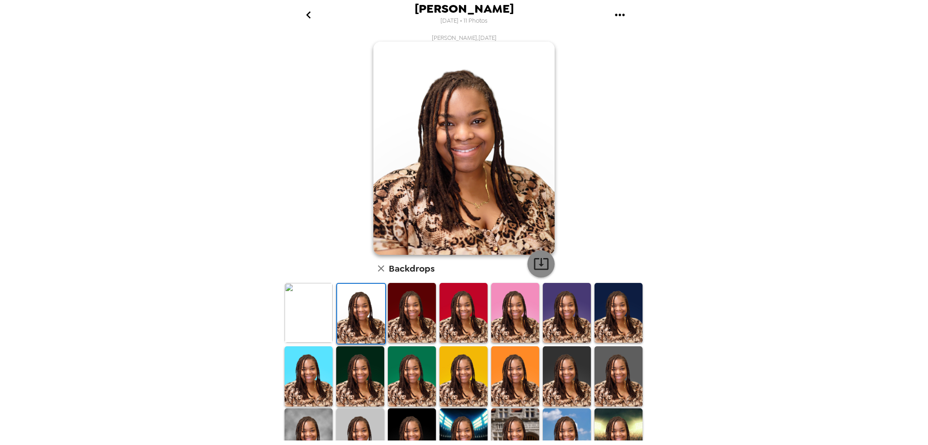
click at [537, 264] on icon "button" at bounding box center [541, 264] width 14 height 12
click at [299, 310] on img at bounding box center [309, 313] width 48 height 60
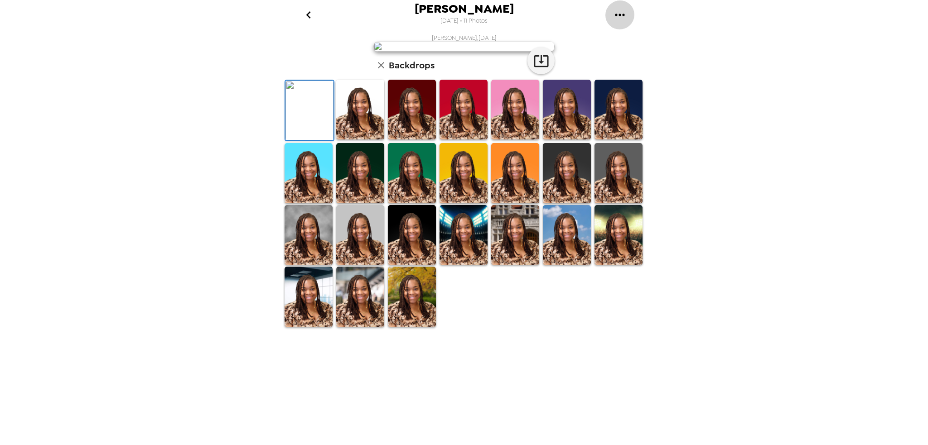
click at [628, 16] on button "gallery menu" at bounding box center [619, 14] width 29 height 29
click at [738, 197] on div at bounding box center [464, 222] width 928 height 445
click at [304, 18] on icon "go back" at bounding box center [308, 15] width 14 height 14
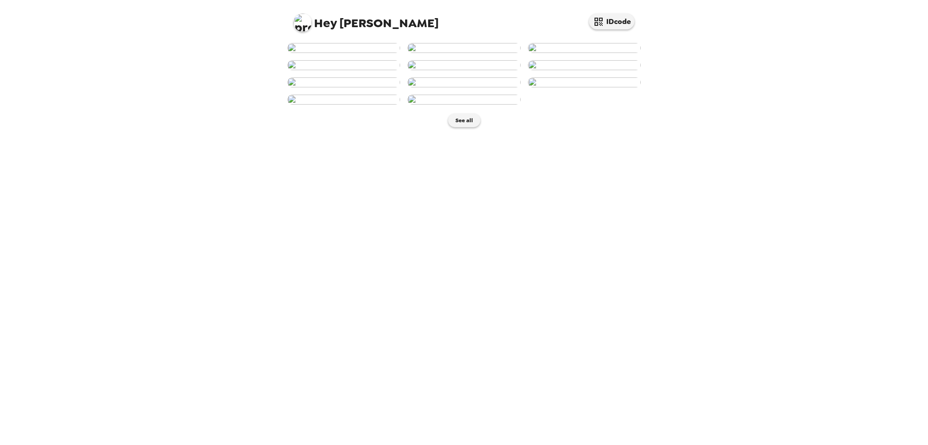
scroll to position [208, 0]
click at [470, 127] on button "See all" at bounding box center [464, 121] width 32 height 14
